Goal: Task Accomplishment & Management: Manage account settings

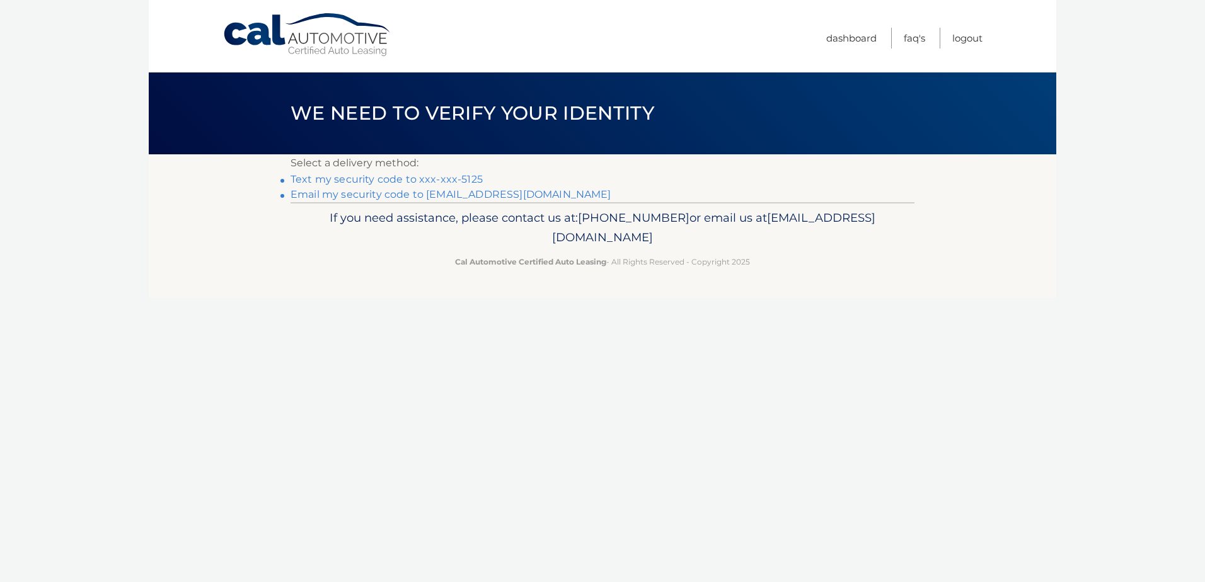
click at [381, 175] on link "Text my security code to xxx-xxx-5125" at bounding box center [387, 179] width 192 height 12
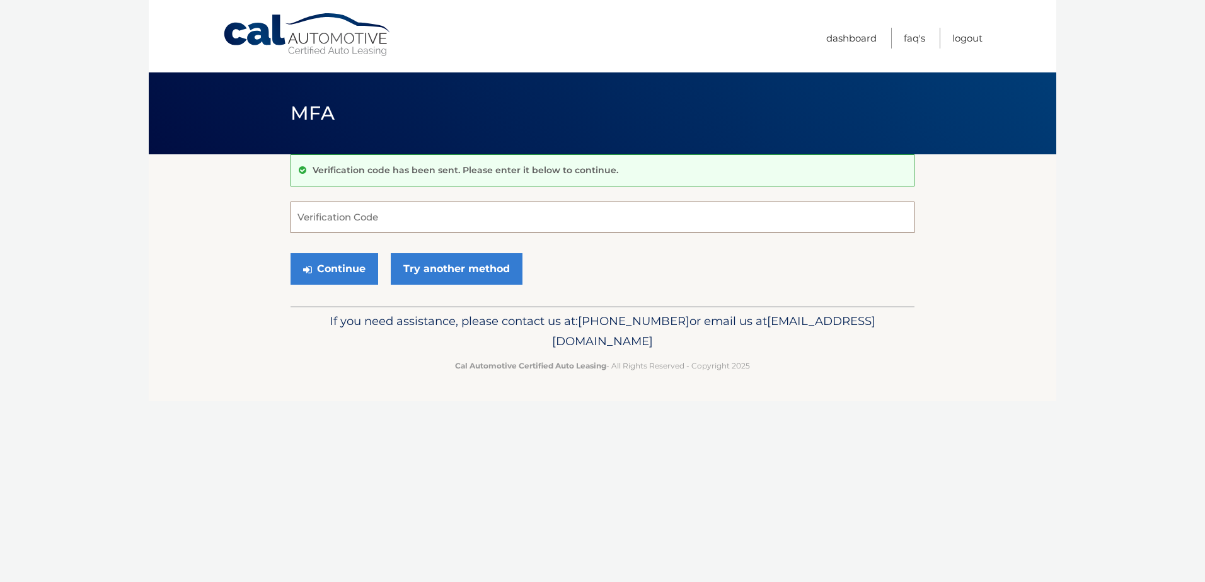
click at [385, 216] on input "Verification Code" at bounding box center [603, 218] width 624 height 32
click at [362, 216] on input "Verification Code" at bounding box center [603, 218] width 624 height 32
click at [444, 228] on input "Verification Code" at bounding box center [603, 218] width 624 height 32
type input "671857"
click at [316, 261] on button "Continue" at bounding box center [335, 269] width 88 height 32
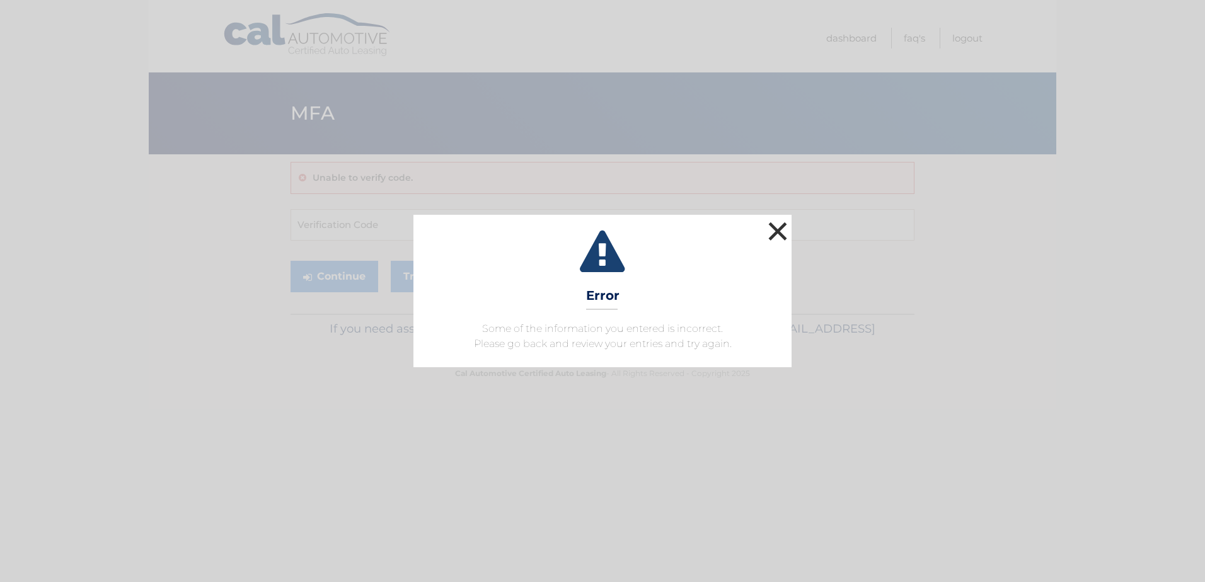
click at [784, 223] on button "×" at bounding box center [777, 231] width 25 height 25
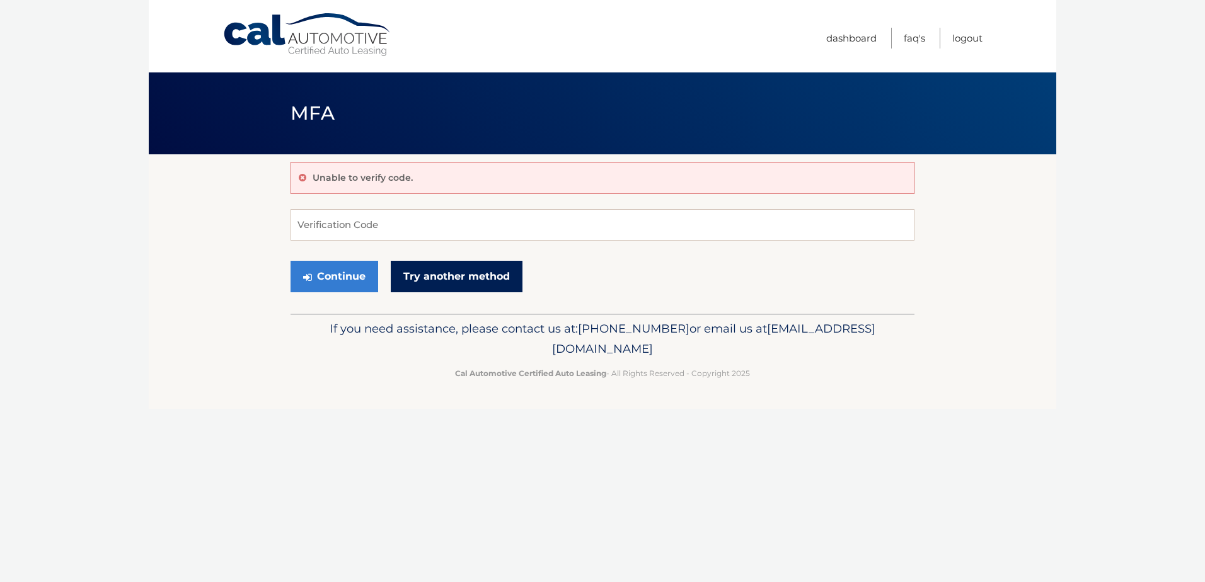
click at [439, 271] on link "Try another method" at bounding box center [457, 277] width 132 height 32
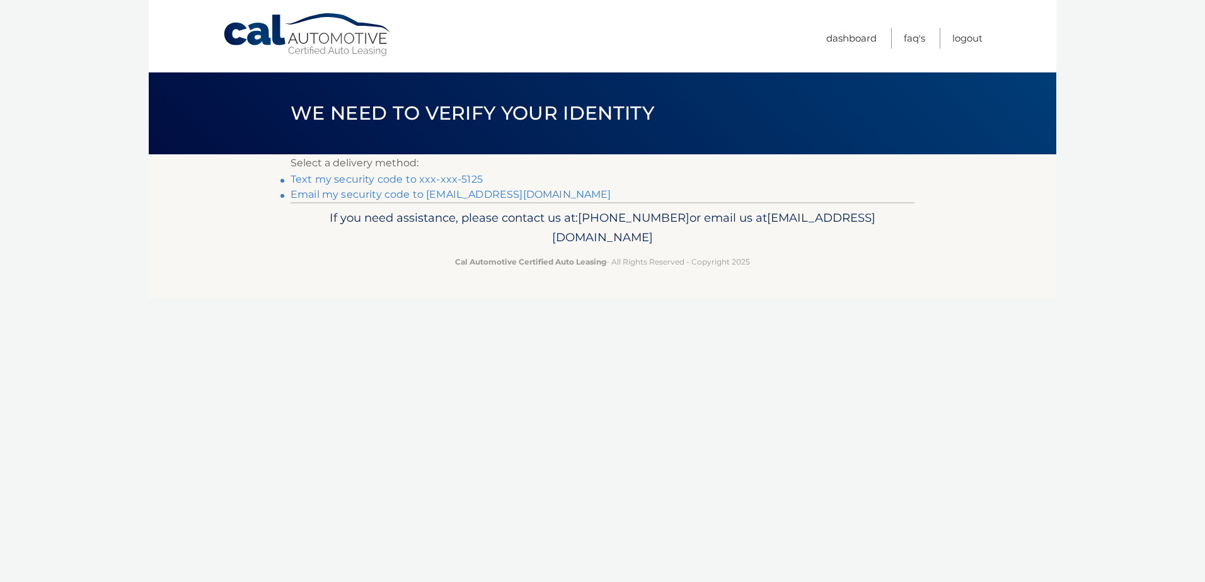
click at [393, 172] on li "Text my security code to xxx-xxx-5125" at bounding box center [603, 179] width 624 height 15
click at [400, 178] on link "Text my security code to xxx-xxx-5125" at bounding box center [387, 179] width 192 height 12
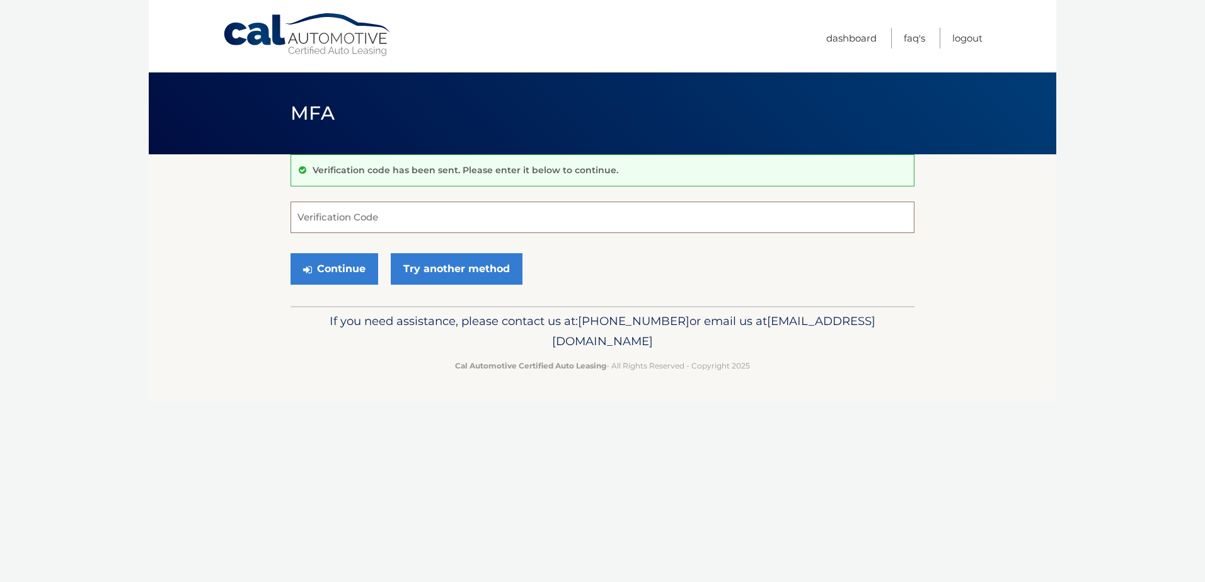
click at [335, 217] on input "Verification Code" at bounding box center [603, 218] width 624 height 32
type input "187437"
click at [357, 265] on button "Continue" at bounding box center [335, 269] width 88 height 32
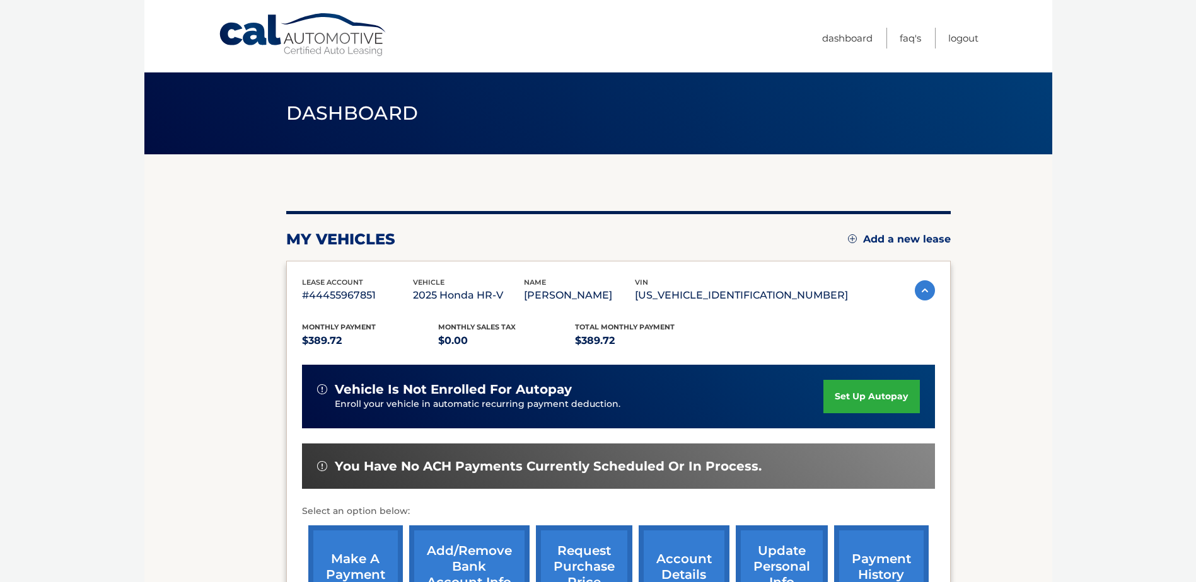
click at [314, 26] on link "Cal Automotive" at bounding box center [303, 35] width 170 height 45
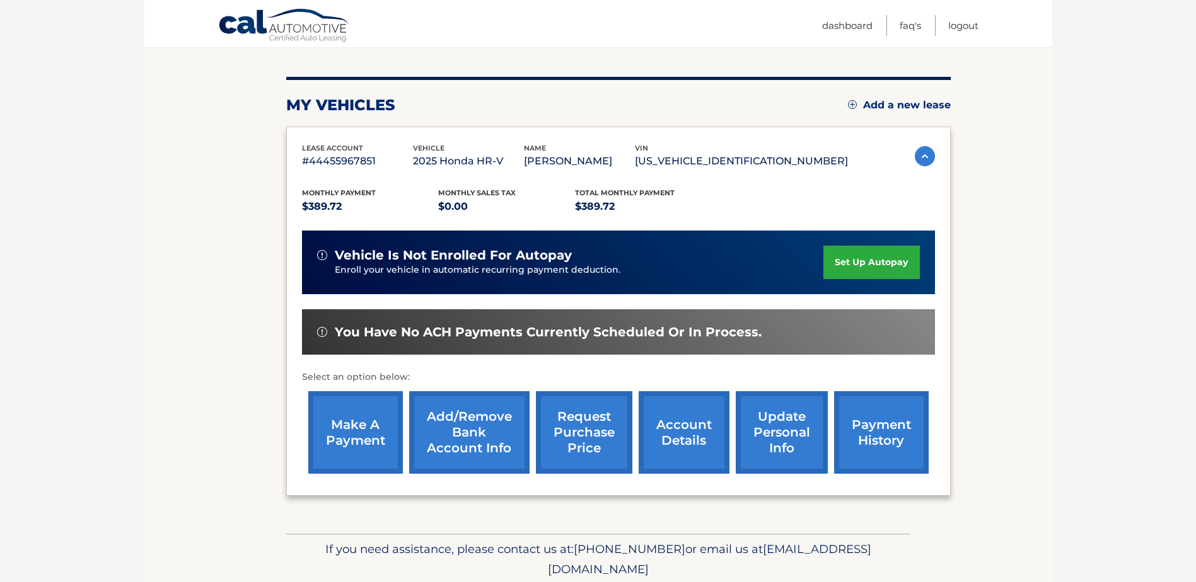
scroll to position [182, 0]
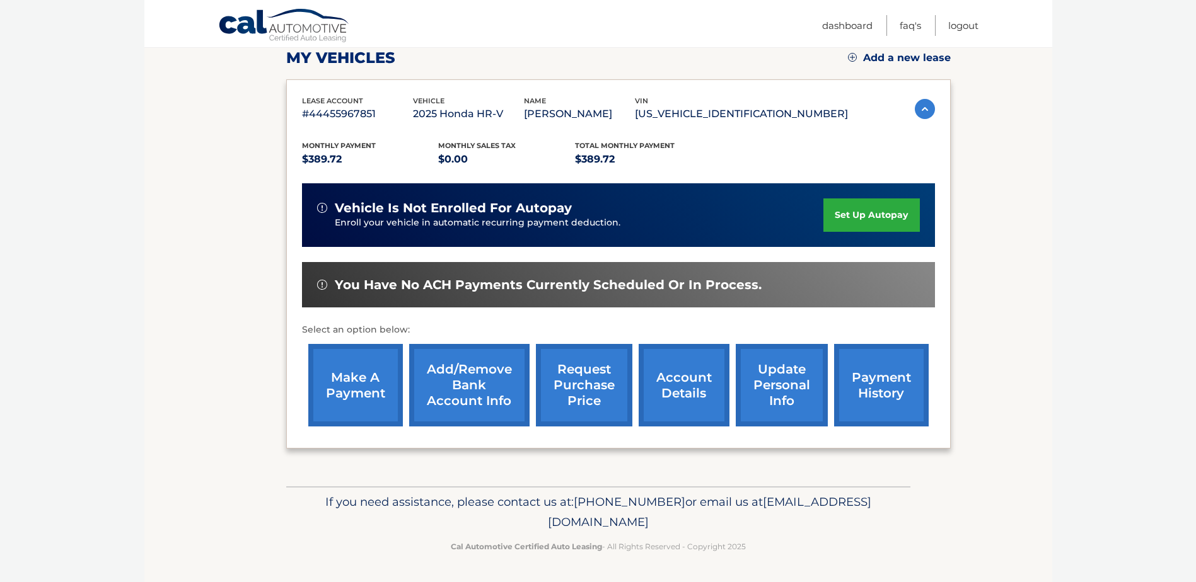
click at [688, 392] on link "account details" at bounding box center [684, 385] width 91 height 83
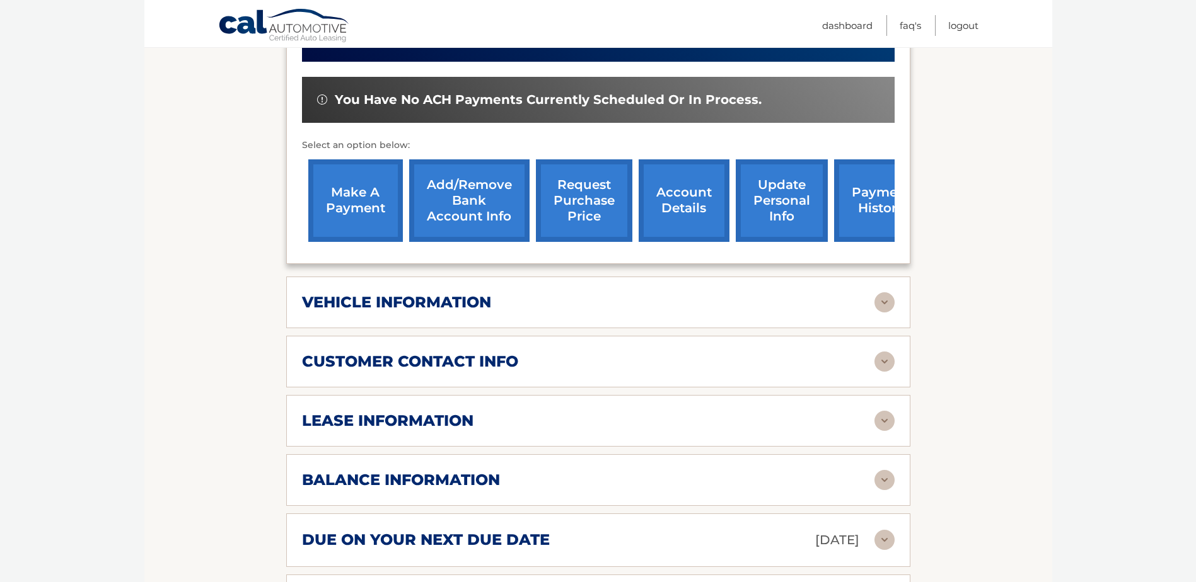
scroll to position [504, 0]
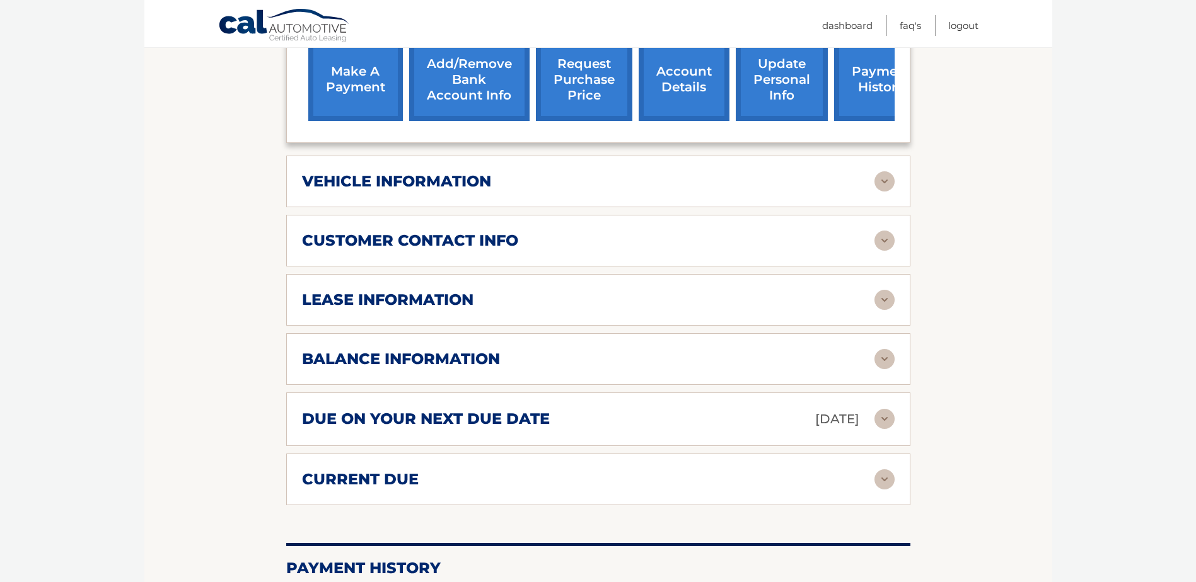
click at [889, 236] on img at bounding box center [884, 241] width 20 height 20
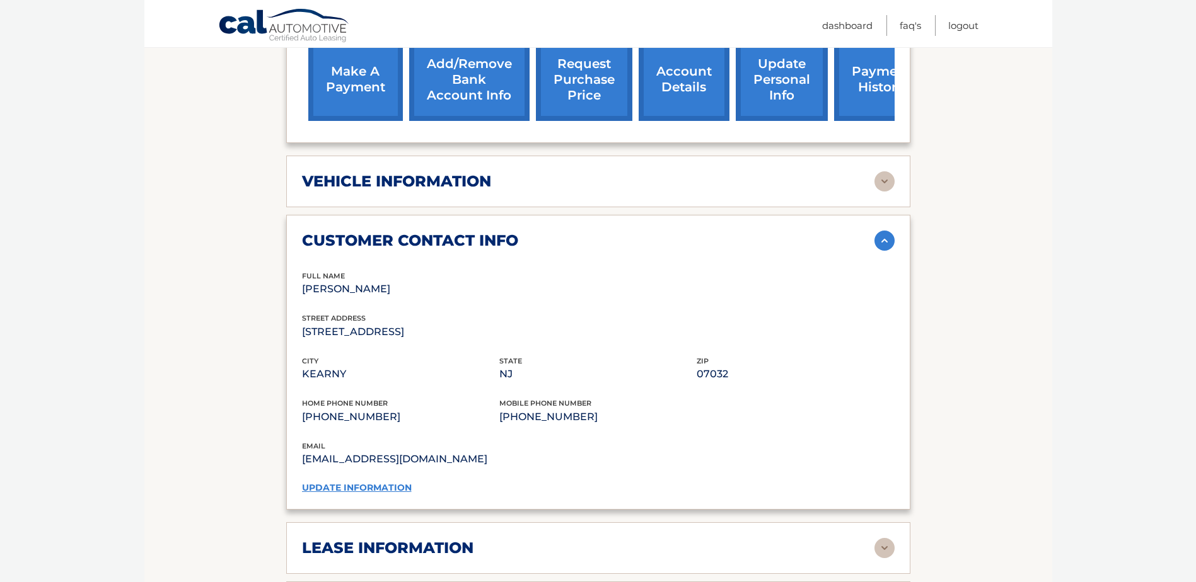
click at [887, 235] on img at bounding box center [884, 241] width 20 height 20
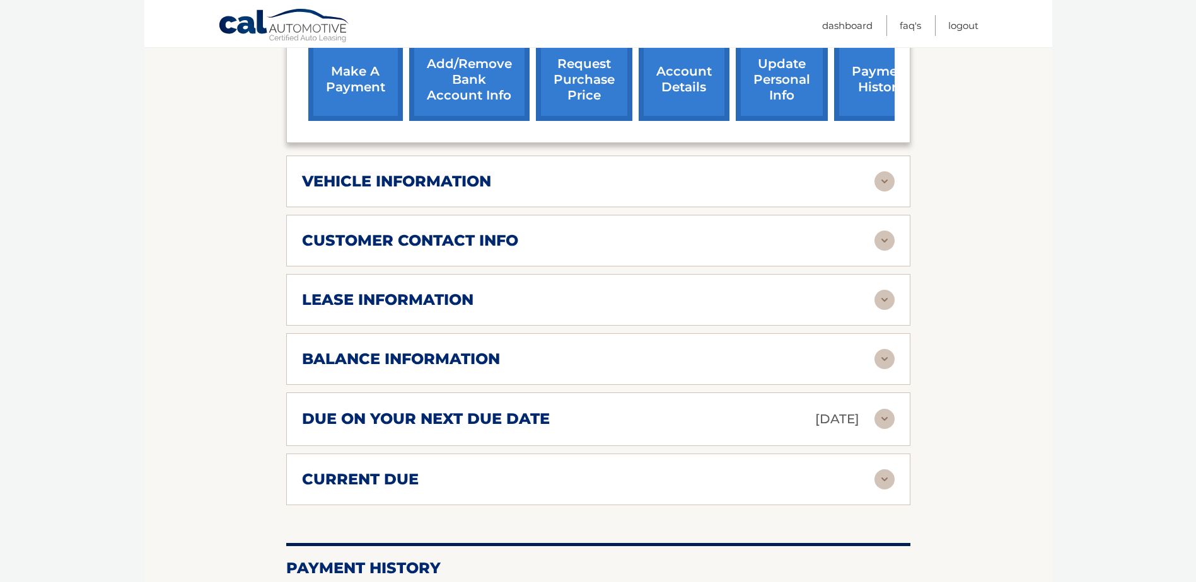
click at [889, 298] on img at bounding box center [884, 300] width 20 height 20
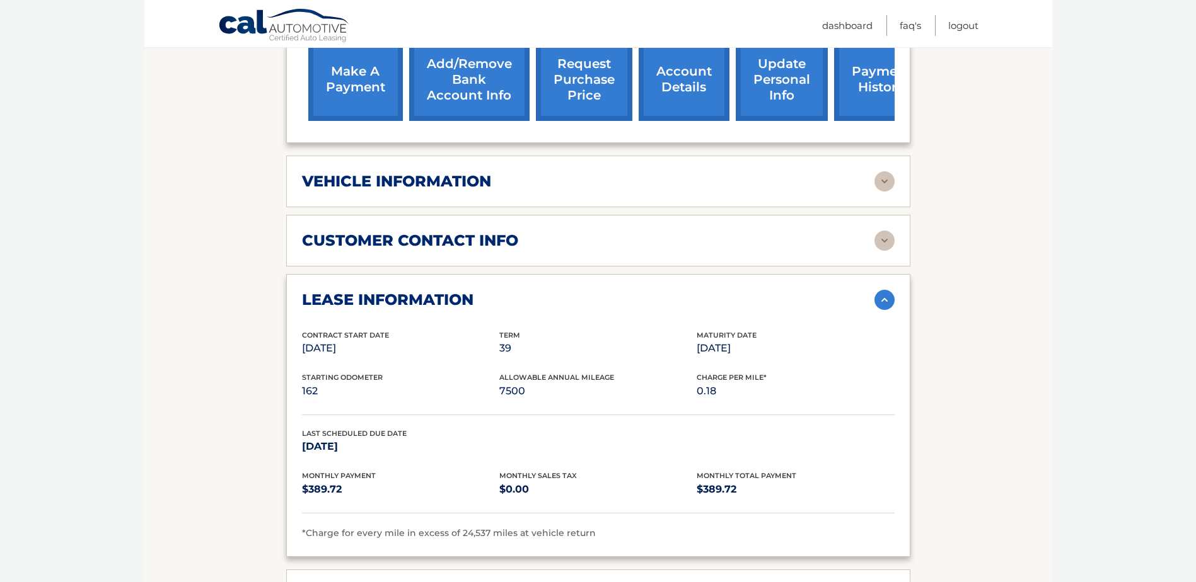
click at [888, 296] on img at bounding box center [884, 300] width 20 height 20
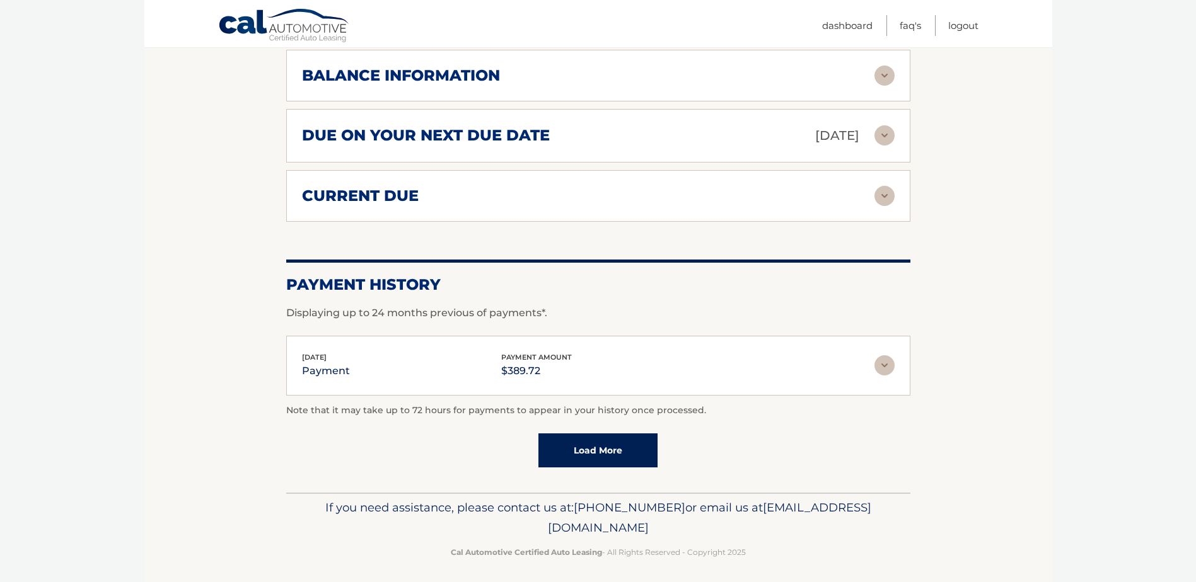
scroll to position [794, 0]
